Goal: Transaction & Acquisition: Purchase product/service

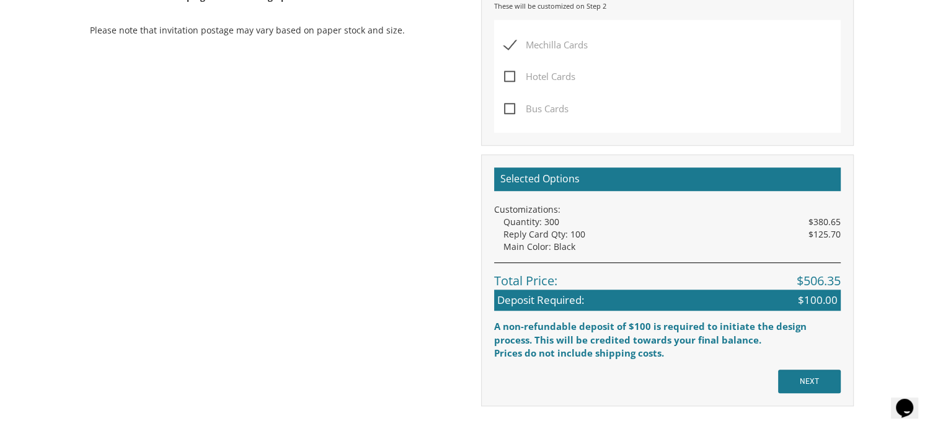
scroll to position [915, 0]
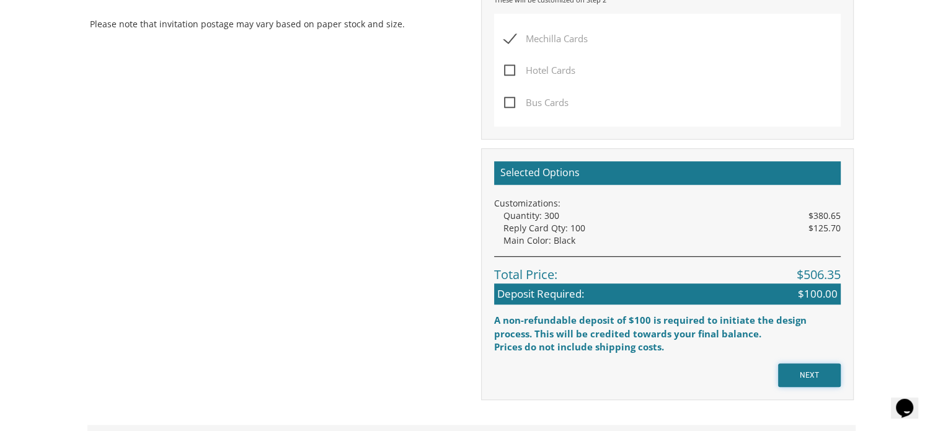
click at [809, 363] on input "NEXT" at bounding box center [809, 375] width 63 height 24
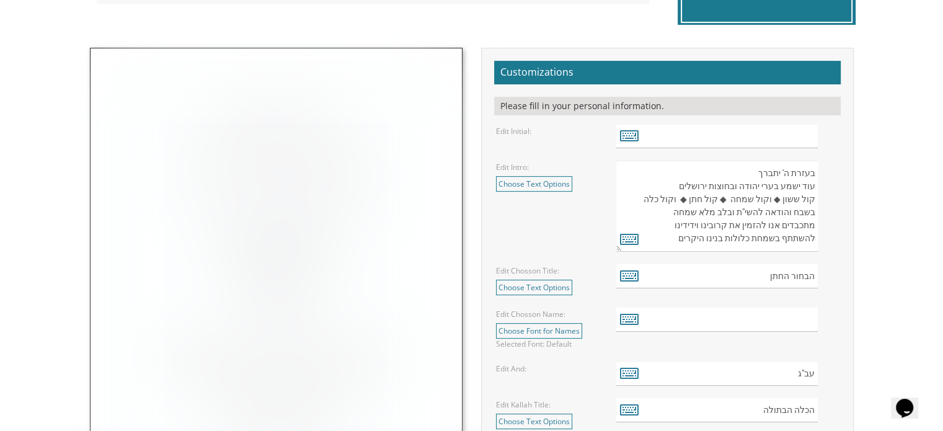
scroll to position [389, 0]
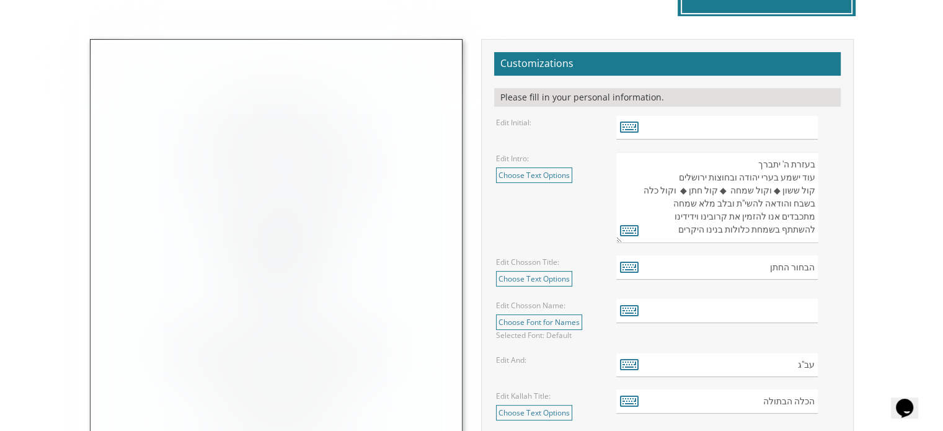
drag, startPoint x: 812, startPoint y: 165, endPoint x: 669, endPoint y: 229, distance: 157.6
click at [669, 229] on textarea "בעזרת ה' יתברך עוד ישמע בערי יהודה ובחוצות ירושלים קול ששון ◆ וקול שמחה ◆ קול ח…" at bounding box center [716, 197] width 201 height 91
click at [431, 220] on img at bounding box center [275, 327] width 371 height 574
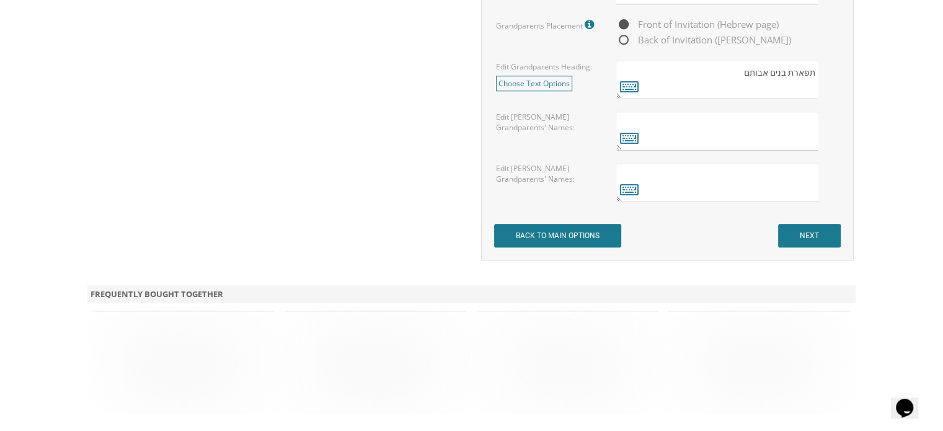
scroll to position [1140, 0]
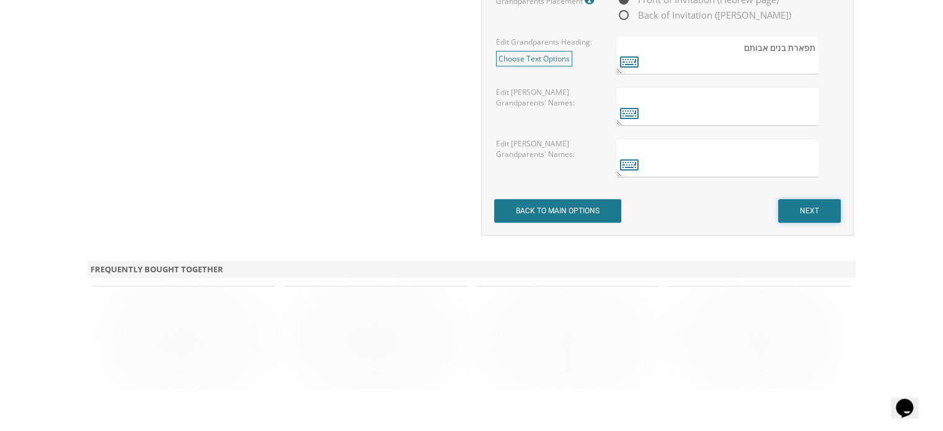
click at [824, 212] on input "NEXT" at bounding box center [809, 211] width 63 height 24
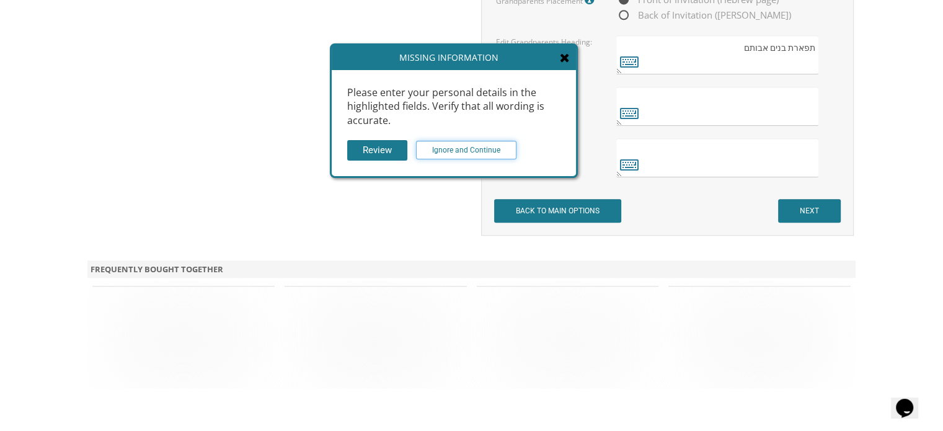
click at [475, 144] on input "Ignore and Continue" at bounding box center [466, 150] width 100 height 19
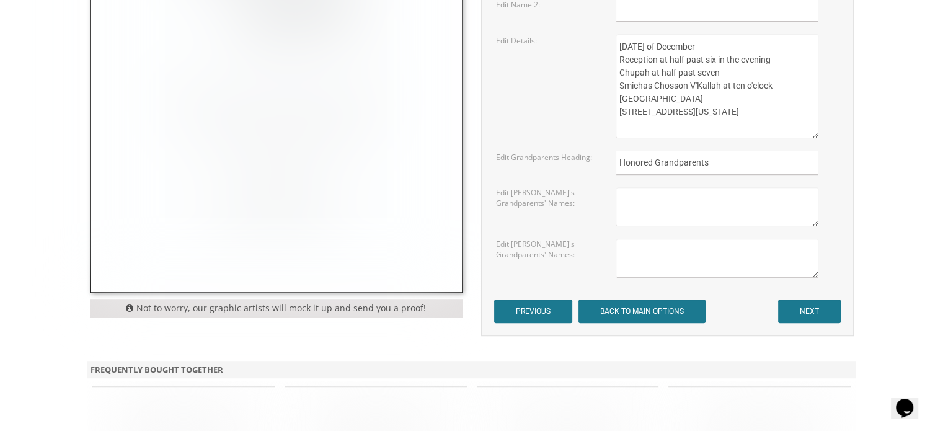
scroll to position [809, 0]
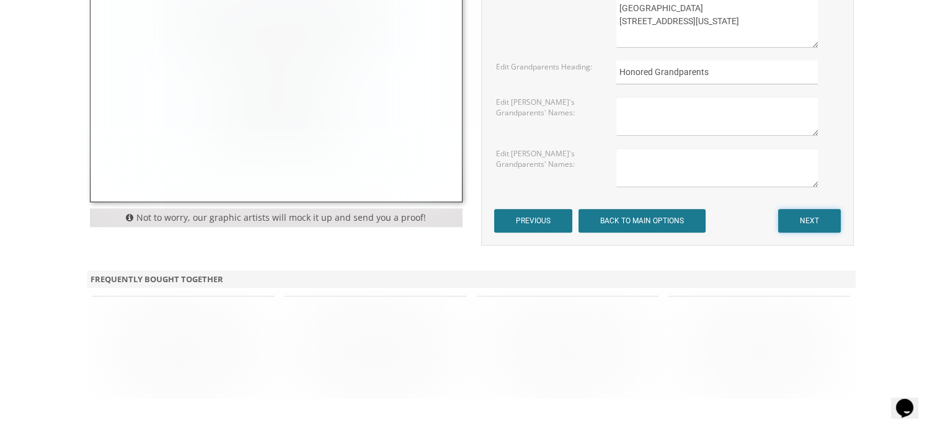
click at [805, 226] on input "NEXT" at bounding box center [809, 221] width 63 height 24
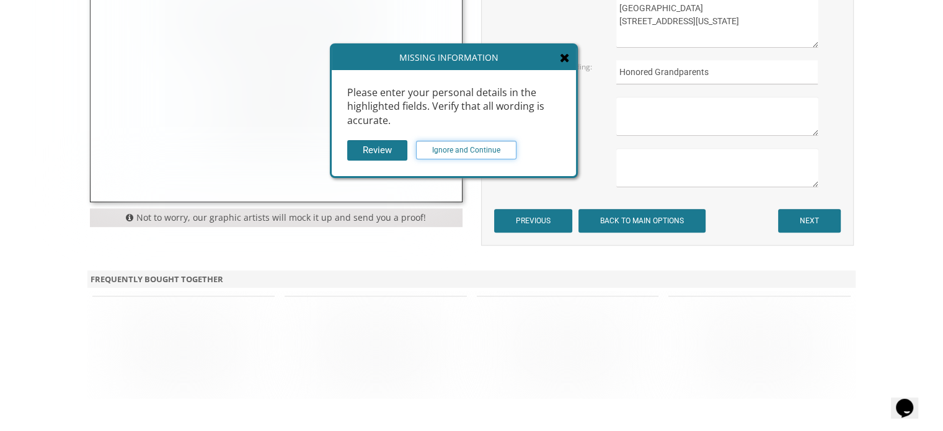
click at [449, 147] on input "Ignore and Continue" at bounding box center [466, 150] width 100 height 19
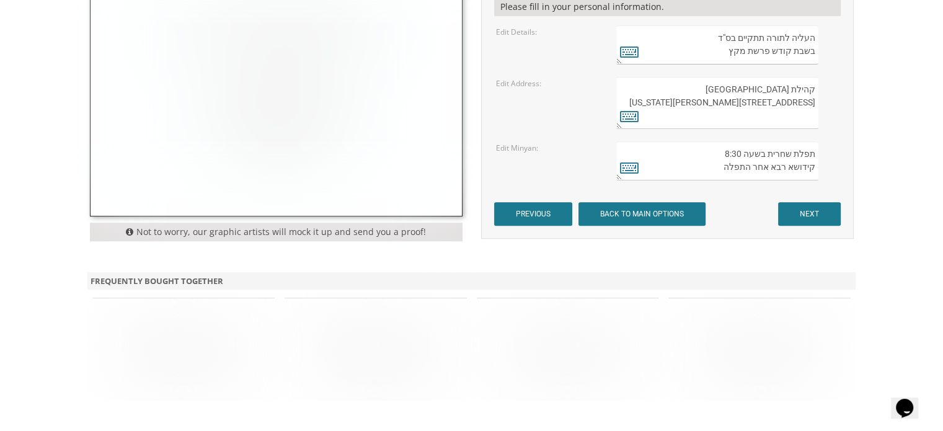
scroll to position [520, 0]
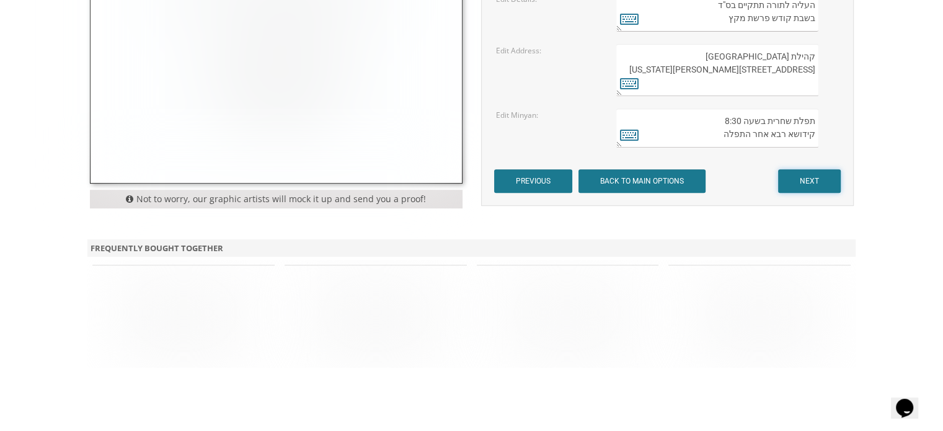
click at [812, 172] on input "NEXT" at bounding box center [809, 181] width 63 height 24
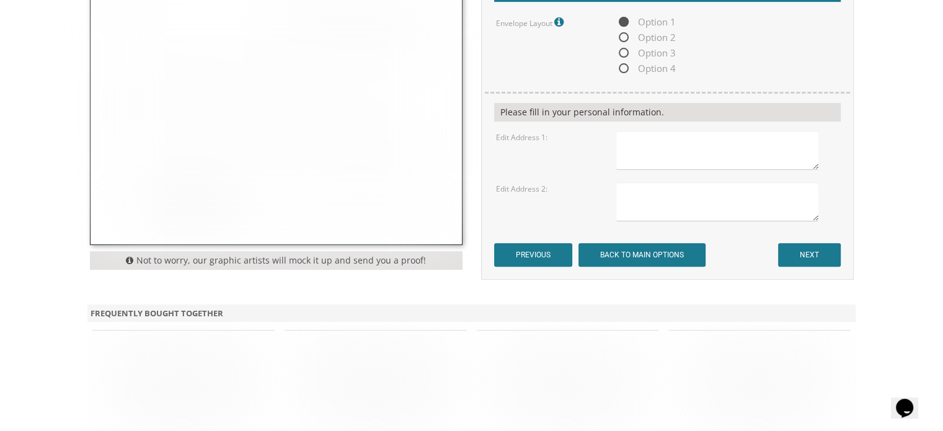
scroll to position [486, 0]
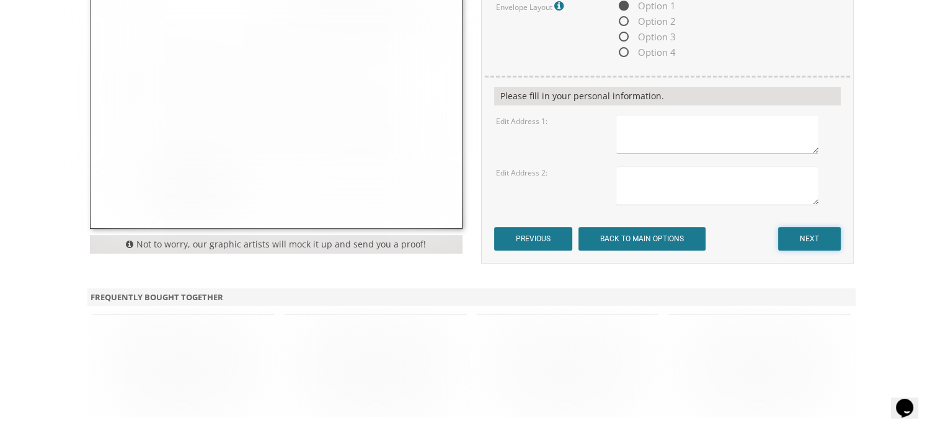
click at [824, 238] on input "NEXT" at bounding box center [809, 239] width 63 height 24
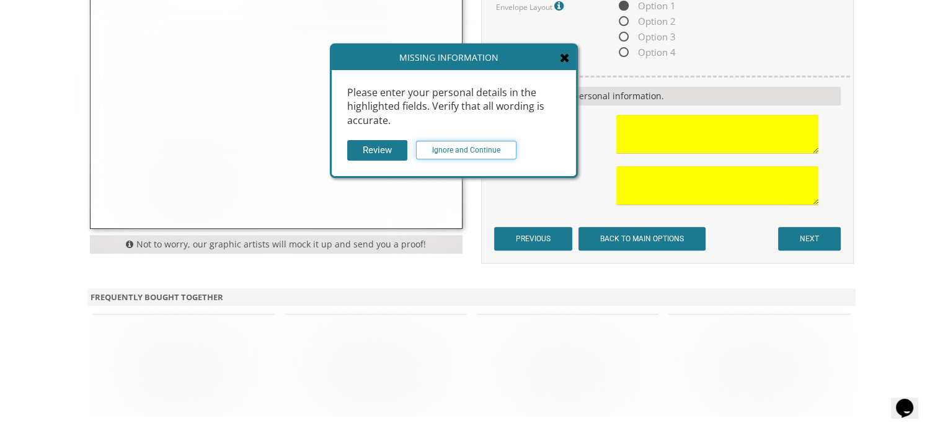
click at [502, 154] on input "Ignore and Continue" at bounding box center [466, 150] width 100 height 19
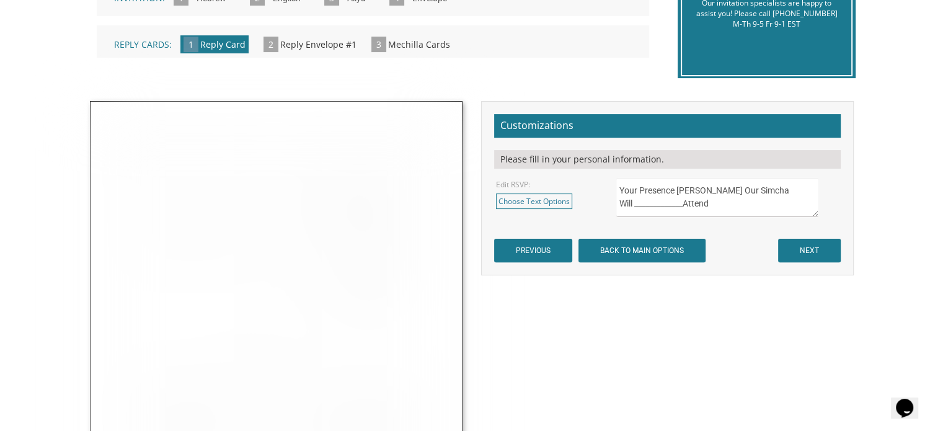
scroll to position [351, 0]
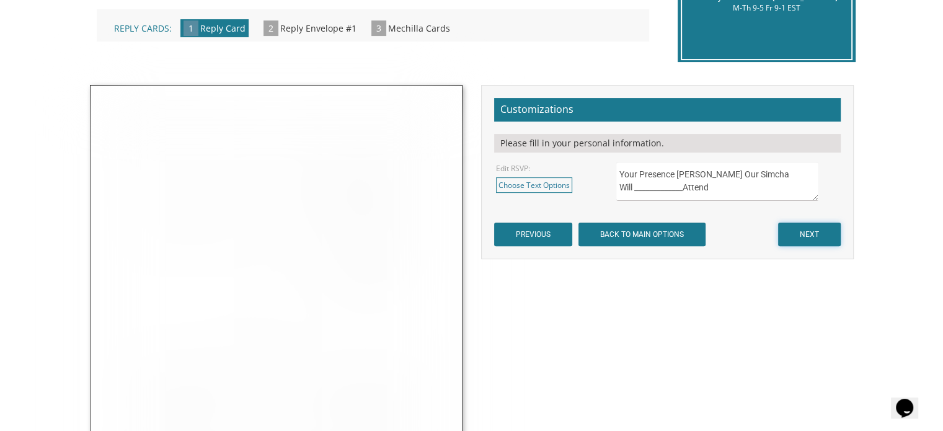
click at [793, 239] on input "NEXT" at bounding box center [809, 234] width 63 height 24
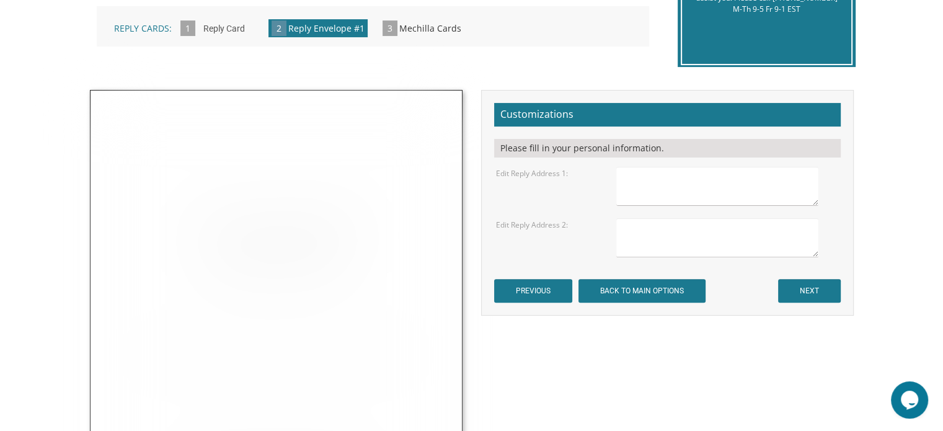
scroll to position [397, 0]
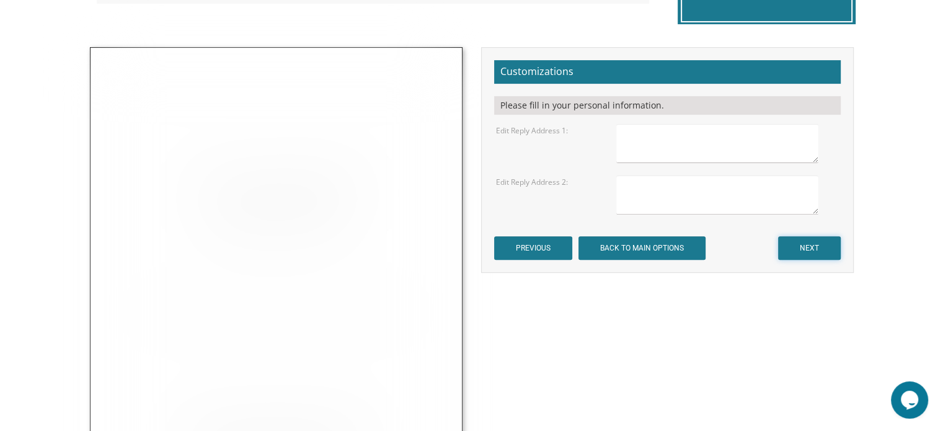
click at [815, 245] on input "NEXT" at bounding box center [809, 248] width 63 height 24
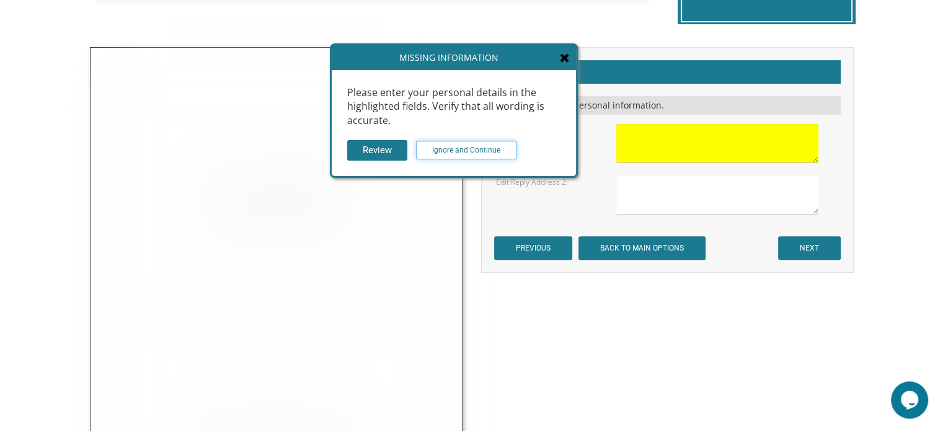
click at [503, 152] on input "Ignore and Continue" at bounding box center [466, 150] width 100 height 19
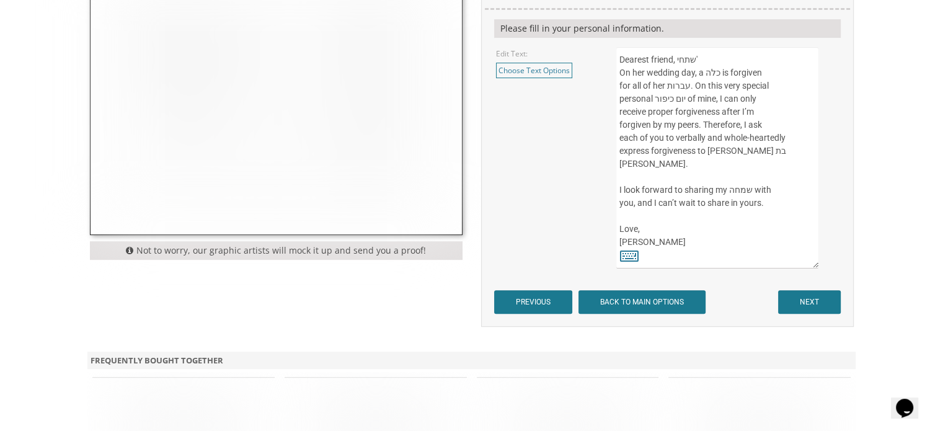
scroll to position [511, 0]
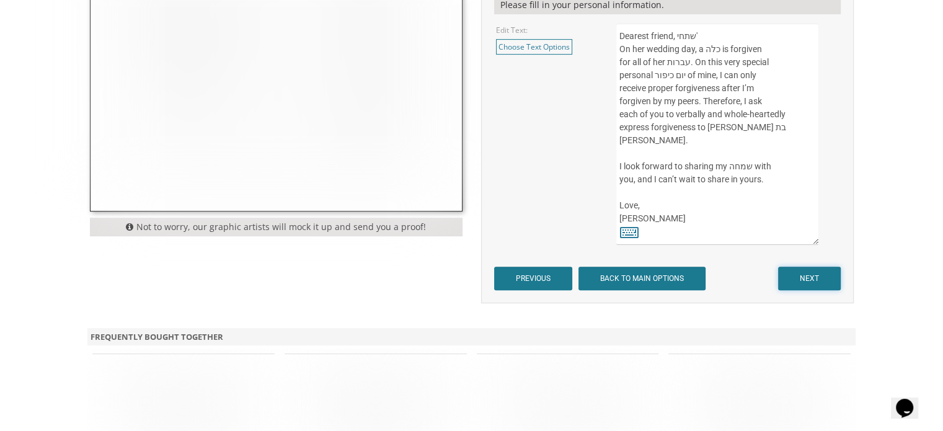
click at [794, 277] on input "NEXT" at bounding box center [809, 278] width 63 height 24
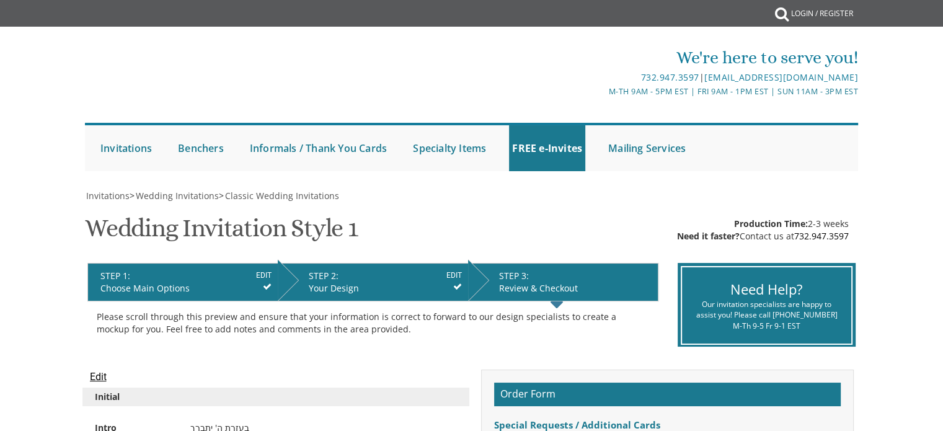
click at [813, 268] on div "Need Help? Our invitation specialists are happy to assist you! Please call [PHO…" at bounding box center [766, 305] width 172 height 79
click at [260, 274] on input "EDIT" at bounding box center [263, 275] width 15 height 11
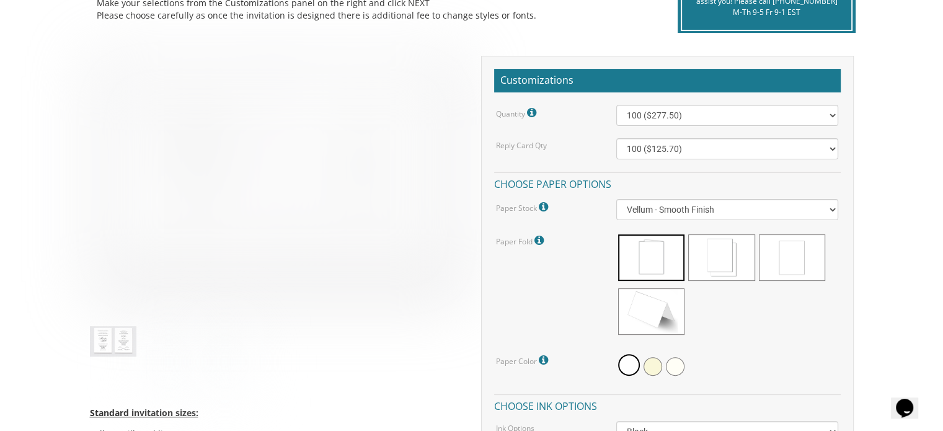
scroll to position [363, 0]
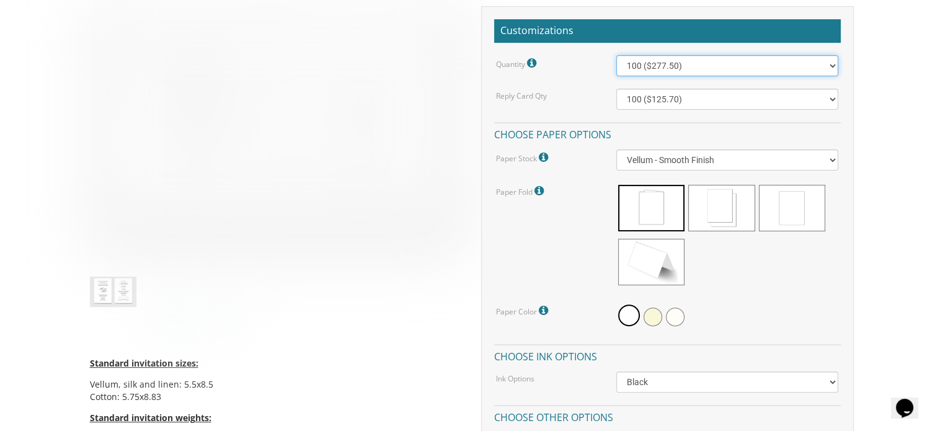
click at [777, 65] on select "100 ($277.50) 200 ($330.45) 300 ($380.65) 400 ($432.70) 500 ($482.10) 600 ($534…" at bounding box center [727, 65] width 222 height 21
select select "500"
click at [616, 55] on select "100 ($277.50) 200 ($330.45) 300 ($380.65) 400 ($432.70) 500 ($482.10) 600 ($534…" at bounding box center [727, 65] width 222 height 21
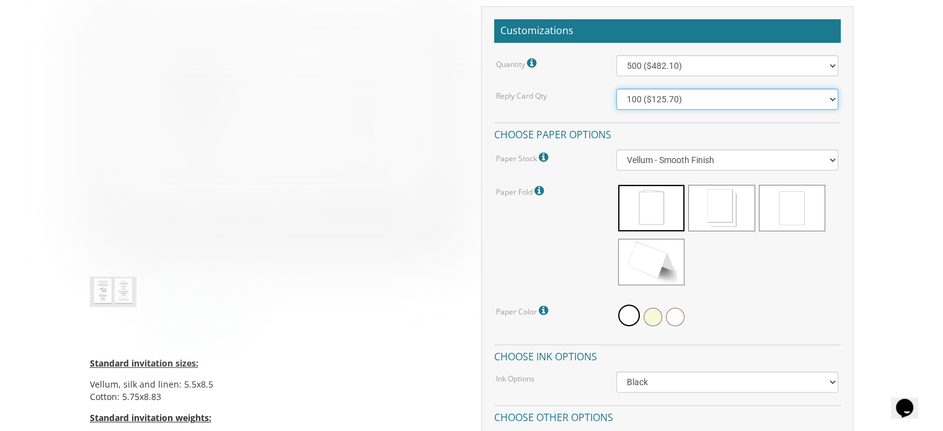
click at [693, 100] on select "100 ($125.70) 200 ($150.60) 300 ($177.95) 400 ($270.70) 500 ($225.30) 600 ($249…" at bounding box center [727, 99] width 222 height 21
select select "400"
click at [616, 89] on select "100 ($125.70) 200 ($150.60) 300 ($177.95) 400 ($270.70) 500 ($225.30) 600 ($249…" at bounding box center [727, 99] width 222 height 21
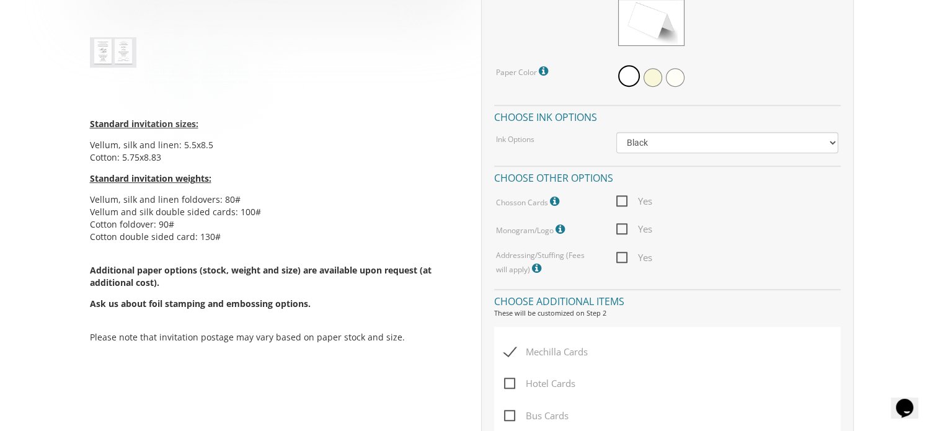
scroll to position [644, 0]
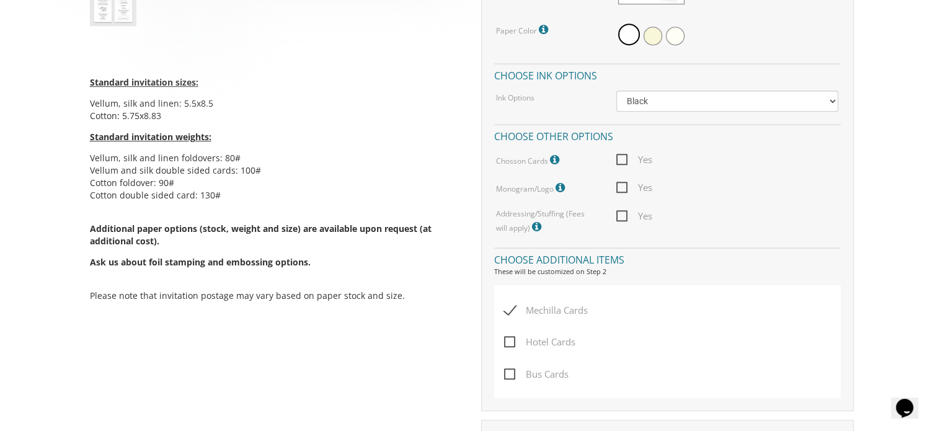
click at [622, 154] on span "Yes" at bounding box center [634, 159] width 36 height 15
click at [622, 154] on input "Yes" at bounding box center [620, 158] width 8 height 8
checkbox input "true"
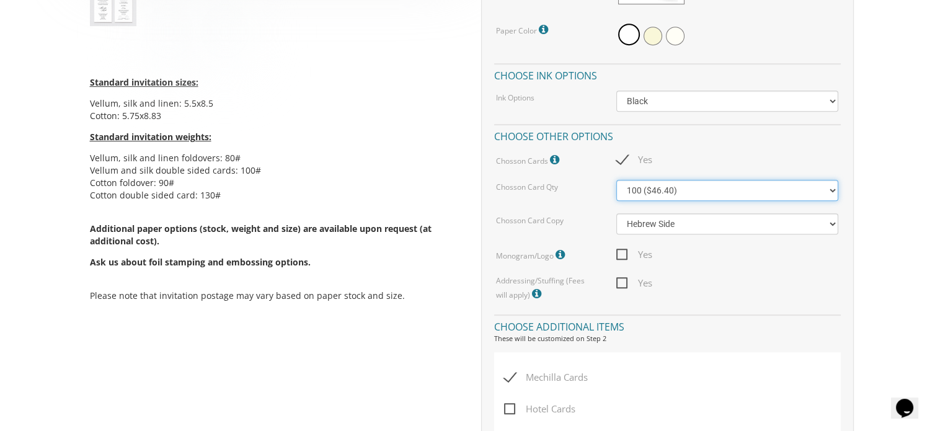
click at [672, 188] on select "100 ($46.40) 200 ($55.20) 300 ($61.85)" at bounding box center [727, 190] width 222 height 21
click at [616, 180] on select "100 ($46.40) 200 ($55.20) 300 ($61.85)" at bounding box center [727, 190] width 222 height 21
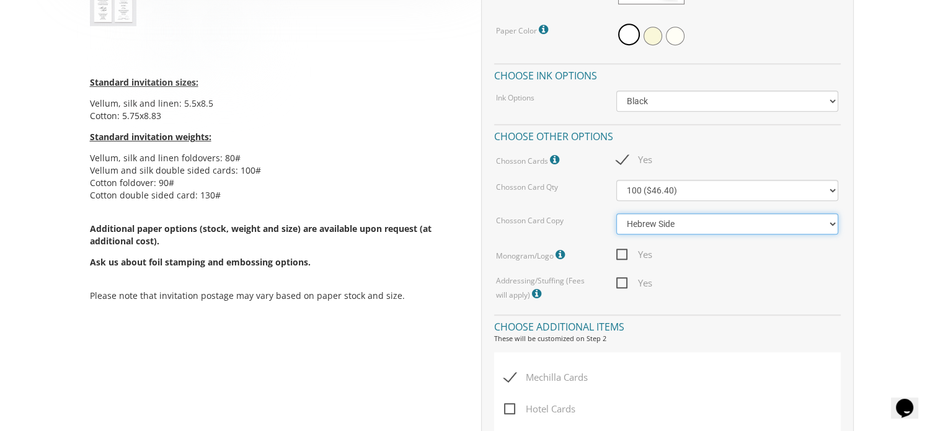
click at [670, 227] on select "Hebrew Side English Side" at bounding box center [727, 223] width 222 height 21
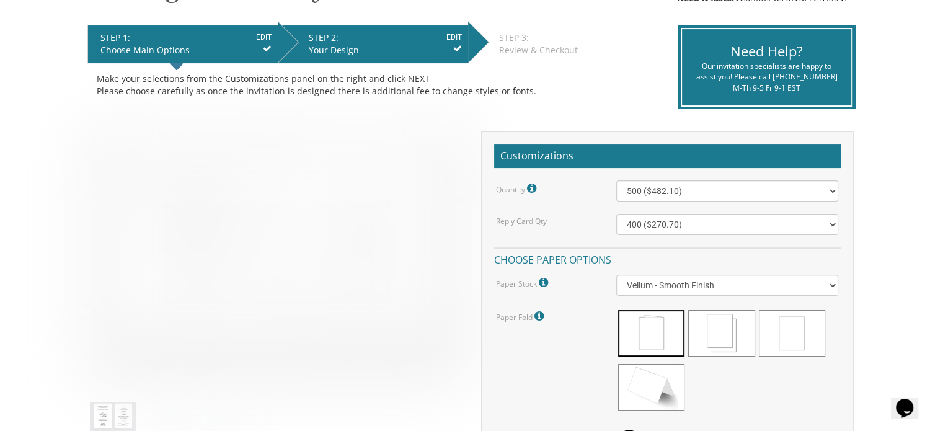
scroll to position [0, 0]
